Goal: Information Seeking & Learning: Compare options

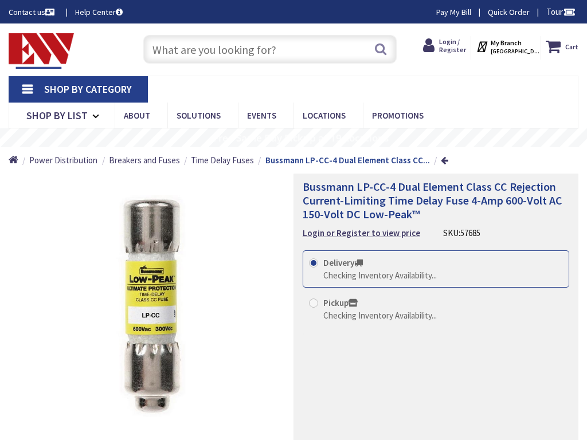
type input "[STREET_ADDRESS][US_STATE]"
